Goal: Check status: Check status

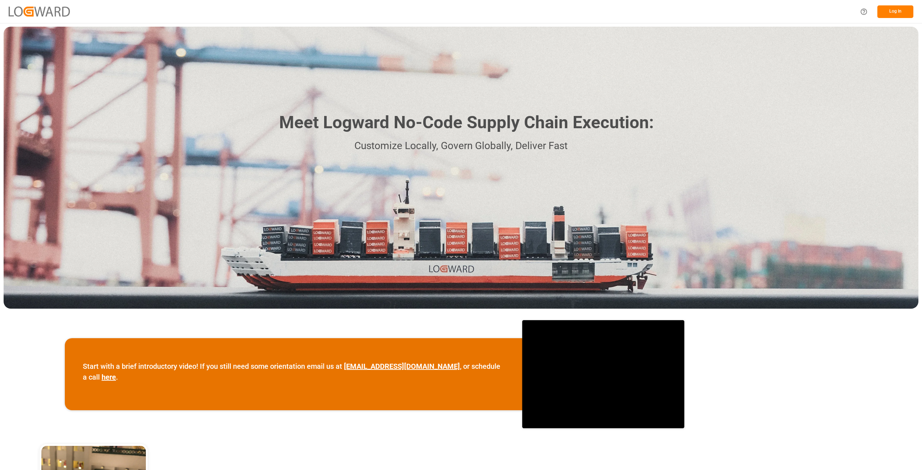
click at [897, 12] on button "Log In" at bounding box center [896, 11] width 36 height 13
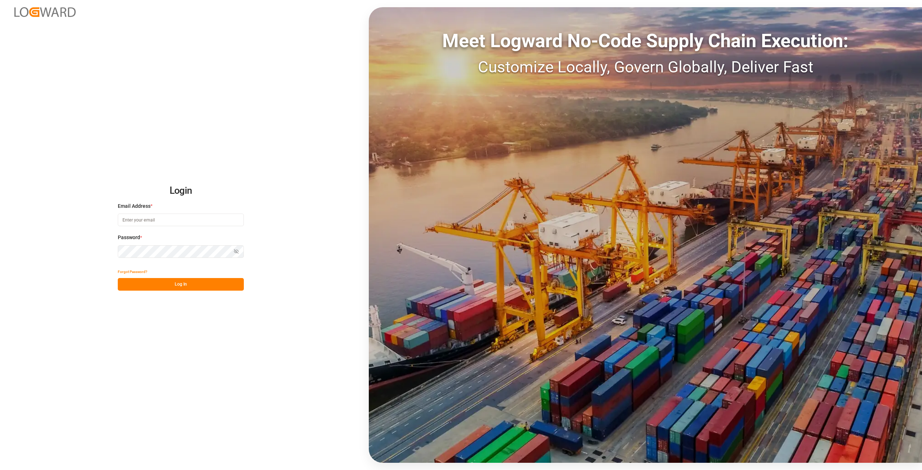
click at [202, 219] on input at bounding box center [181, 220] width 126 height 13
type input "[PERSON_NAME][EMAIL_ADDRESS][DOMAIN_NAME]"
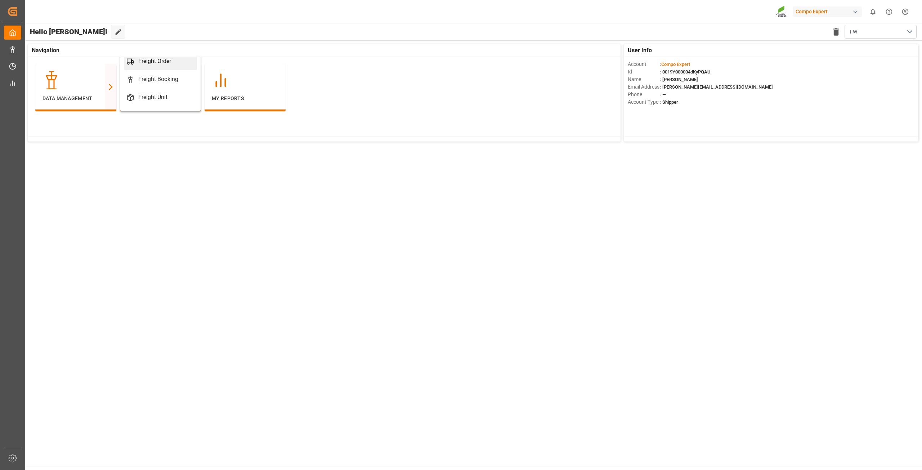
click at [135, 66] on link "Freight Order" at bounding box center [160, 61] width 73 height 18
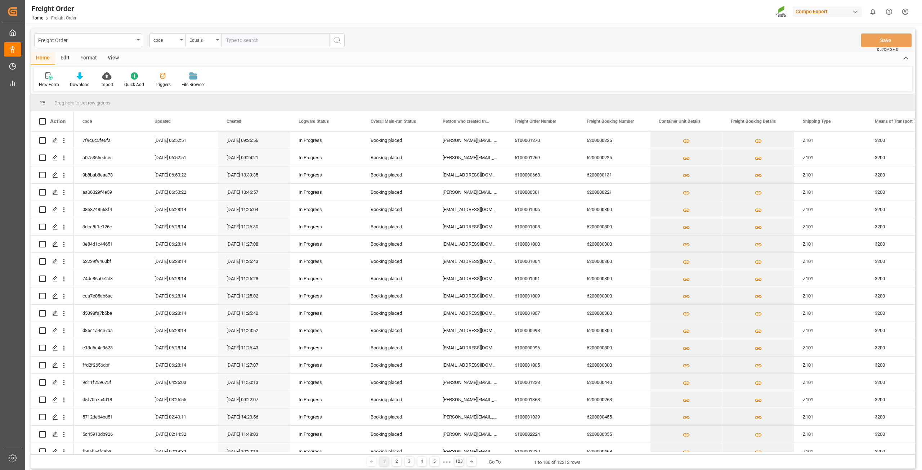
click at [174, 39] on div "code" at bounding box center [165, 39] width 24 height 8
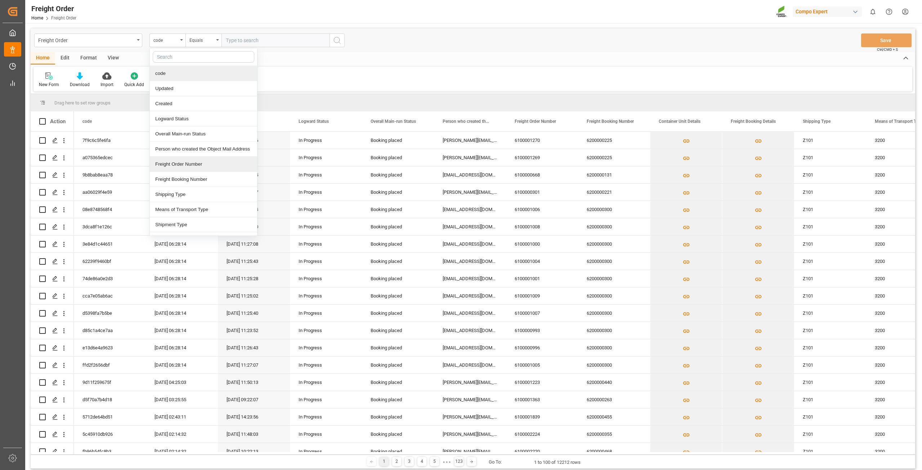
click at [189, 168] on div "Freight Order Number" at bounding box center [203, 164] width 107 height 15
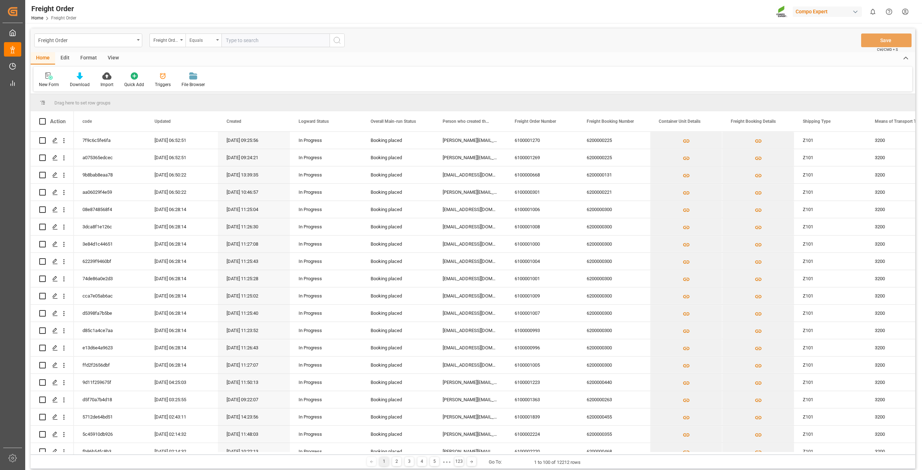
click at [211, 42] on div "Equals" at bounding box center [201, 39] width 24 height 8
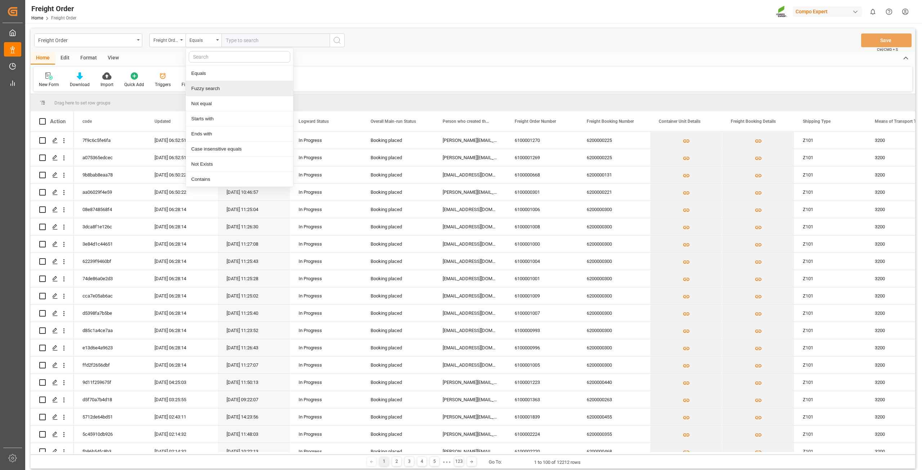
click at [217, 83] on div "Fuzzy search" at bounding box center [239, 88] width 107 height 15
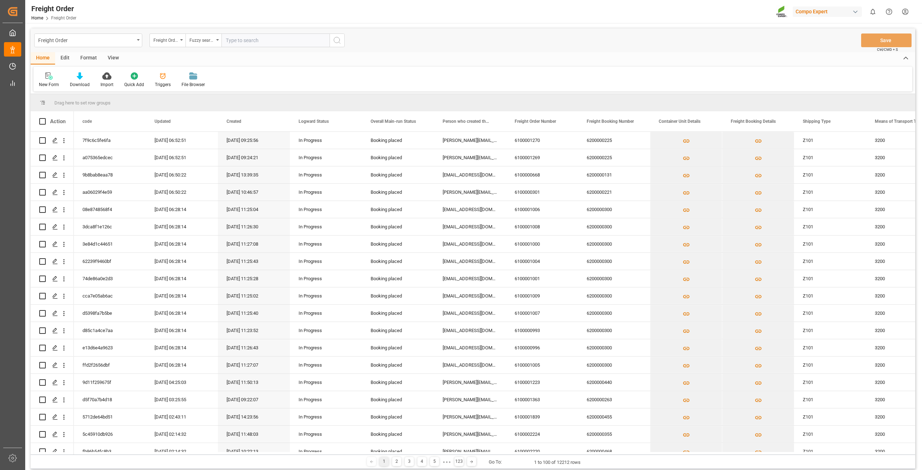
click at [237, 45] on input "text" at bounding box center [276, 41] width 108 height 14
paste input "14052690"
type input "14052690"
click at [340, 39] on icon "search button" at bounding box center [337, 40] width 9 height 9
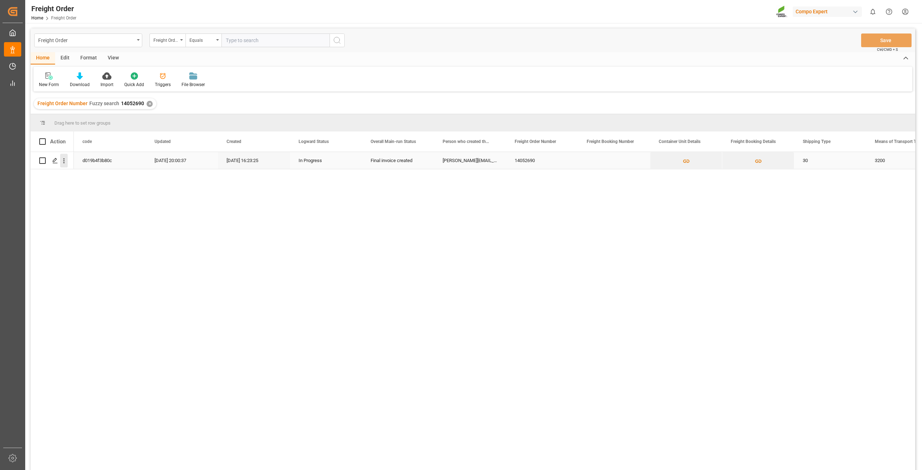
click at [64, 165] on icon "open menu" at bounding box center [64, 161] width 8 height 8
click at [80, 176] on span "Open in new tab" at bounding box center [112, 176] width 66 height 8
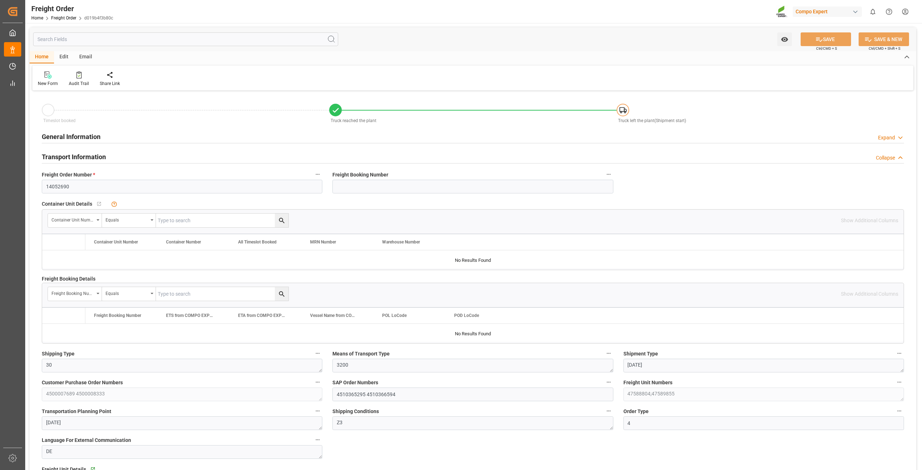
type input "20"
type input "24576"
type input "0"
type input "19.09.2025 00:00"
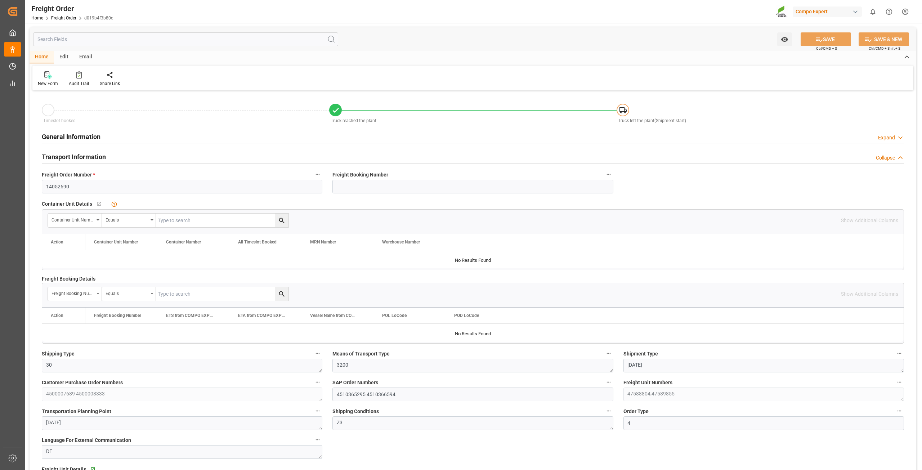
type input "01.10.2025 13:49"
type input "06.10.2025 14:01"
type input "06.10.2025 14:14"
type input "06.10.2025 14:43"
type input "06.10.2025 15:05"
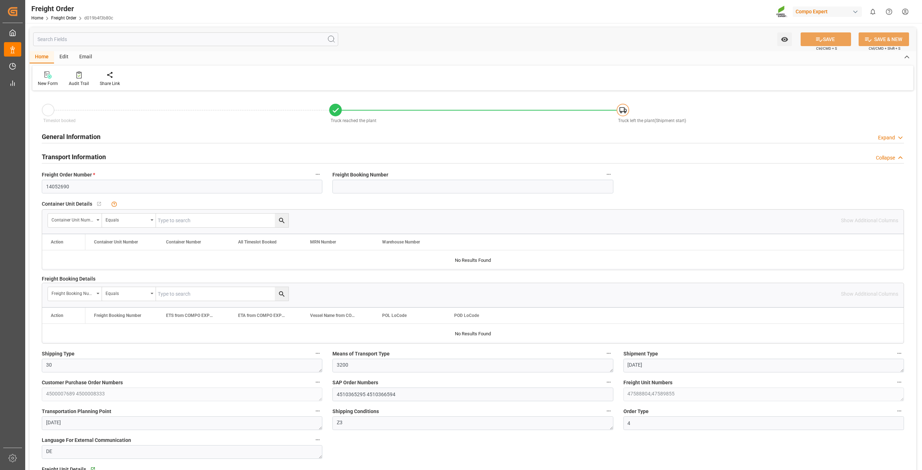
type input "06.10.2025 15:05"
drag, startPoint x: 82, startPoint y: 189, endPoint x: 14, endPoint y: 189, distance: 67.7
click at [14, 189] on div "Created by potrace 1.15, written by Peter Selinger 2001-2017 Created by potrace…" at bounding box center [461, 235] width 922 height 470
